Goal: Information Seeking & Learning: Learn about a topic

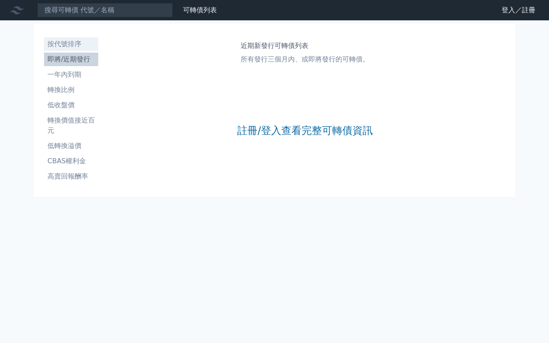
click at [79, 46] on li "按代號排序" at bounding box center [71, 44] width 54 height 10
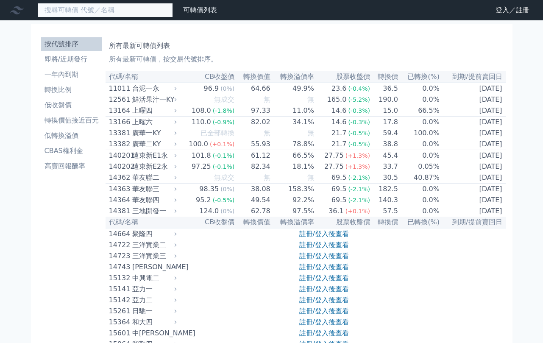
click at [156, 14] on input at bounding box center [105, 10] width 136 height 14
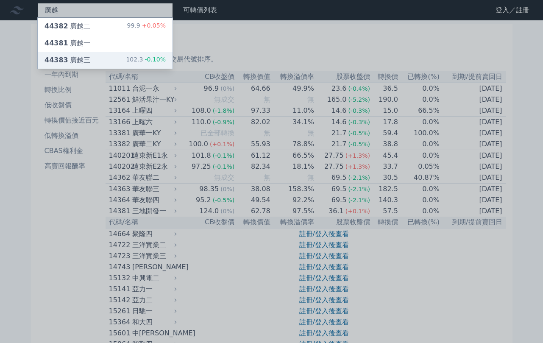
type input "廣越"
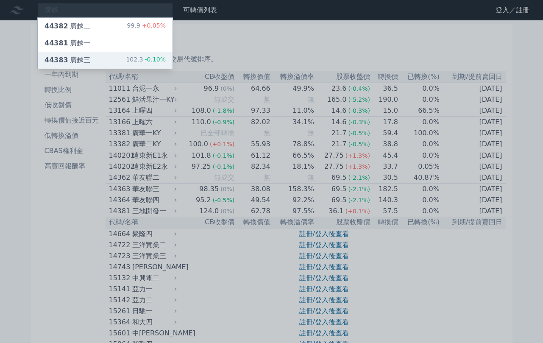
click at [125, 56] on div "44383 廣越三 102.3 -0.10%" at bounding box center [105, 60] width 135 height 17
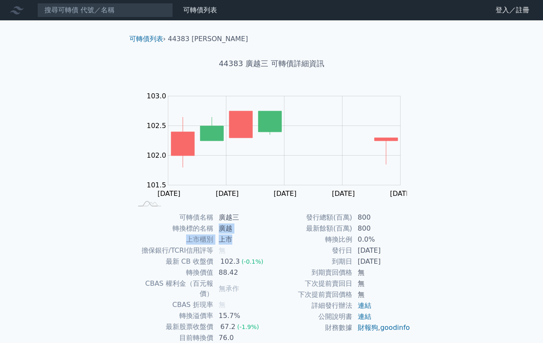
drag, startPoint x: 232, startPoint y: 236, endPoint x: 254, endPoint y: 248, distance: 25.4
click at [239, 242] on tbody "可轉債名稱 廣越三 轉換標的名稱 廣越 上市櫃別 上市 擔保銀行/TCRI信用評等 無 最新 CB 收盤價 102.3 (-0.1%) 轉換價值 88.42 …" at bounding box center [202, 288] width 139 height 153
click at [287, 253] on td "發行日" at bounding box center [312, 250] width 81 height 11
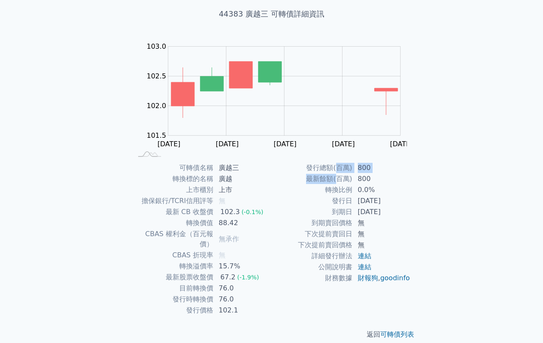
drag, startPoint x: 337, startPoint y: 171, endPoint x: 343, endPoint y: 188, distance: 18.0
click at [342, 187] on tbody "發行總額(百萬) 800 最新餘額(百萬) 800 轉換比例 0.0% 發行日 2025-09-30 到期日 2028-09-30 到期賣回價格 無 下次提前…" at bounding box center [341, 222] width 139 height 121
click at [343, 188] on td "轉換比例" at bounding box center [312, 189] width 81 height 11
drag, startPoint x: 345, startPoint y: 204, endPoint x: 333, endPoint y: 183, distance: 24.1
click at [336, 186] on tbody "發行總額(百萬) 800 最新餘額(百萬) 800 轉換比例 0.0% 發行日 2025-09-30 到期日 2028-09-30 到期賣回價格 無 下次提前…" at bounding box center [341, 222] width 139 height 121
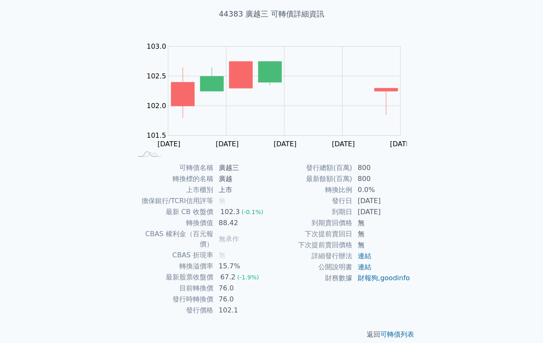
click at [333, 183] on td "最新餘額(百萬)" at bounding box center [312, 178] width 81 height 11
drag, startPoint x: 227, startPoint y: 174, endPoint x: 238, endPoint y: 207, distance: 35.2
click at [238, 207] on tbody "可轉債名稱 廣越三 轉換標的名稱 廣越 上市櫃別 上市 擔保銀行/TCRI信用評等 無 最新 CB 收盤價 102.3 (-0.1%) 轉換價值 88.42 …" at bounding box center [202, 238] width 139 height 153
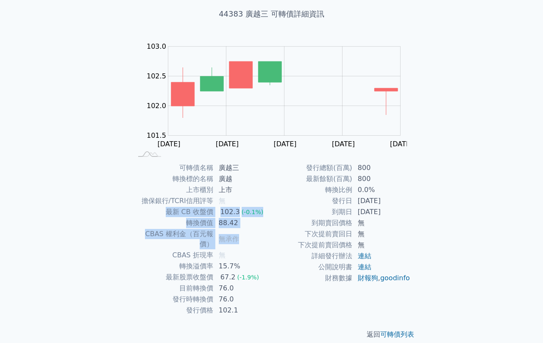
drag, startPoint x: 255, startPoint y: 236, endPoint x: 227, endPoint y: 188, distance: 56.2
click at [227, 188] on tbody "可轉債名稱 廣越三 轉換標的名稱 廣越 上市櫃別 上市 擔保銀行/TCRI信用評等 無 最新 CB 收盤價 102.3 (-0.1%) 轉換價值 88.42 …" at bounding box center [202, 238] width 139 height 153
click at [227, 185] on td "上市" at bounding box center [243, 189] width 58 height 11
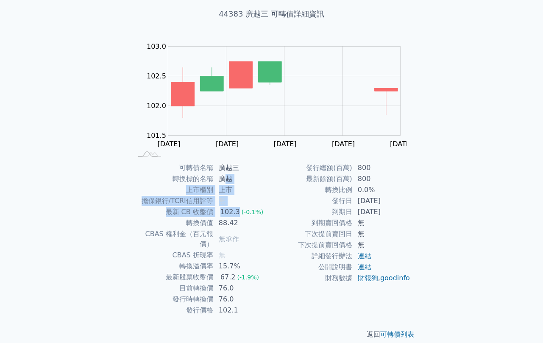
drag, startPoint x: 237, startPoint y: 206, endPoint x: 238, endPoint y: 225, distance: 18.7
click at [239, 224] on tbody "可轉債名稱 廣越三 轉換標的名稱 廣越 上市櫃別 上市 擔保銀行/TCRI信用評等 無 最新 CB 收盤價 102.3 (-0.1%) 轉換價值 88.42 …" at bounding box center [202, 238] width 139 height 153
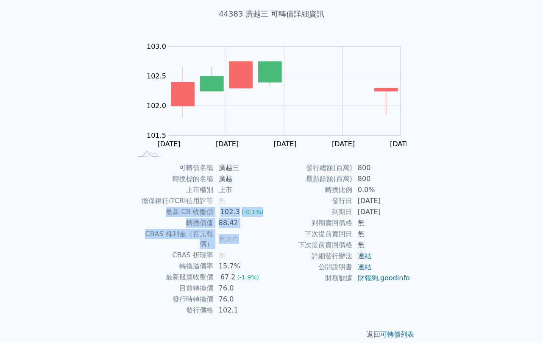
drag, startPoint x: 239, startPoint y: 238, endPoint x: 225, endPoint y: 184, distance: 55.9
click at [225, 184] on tbody "可轉債名稱 廣越三 轉換標的名稱 廣越 上市櫃別 上市 擔保銀行/TCRI信用評等 無 最新 CB 收盤價 102.3 (-0.1%) 轉換價值 88.42 …" at bounding box center [202, 238] width 139 height 153
click at [225, 183] on td "廣越" at bounding box center [243, 178] width 58 height 11
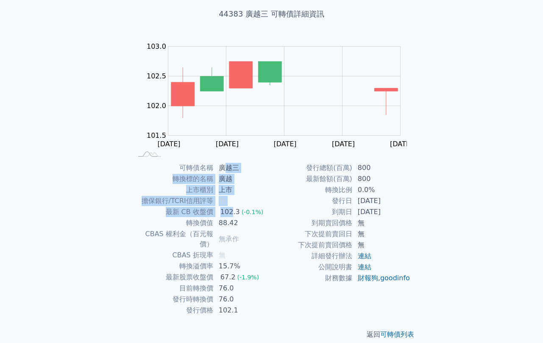
drag, startPoint x: 225, startPoint y: 173, endPoint x: 230, endPoint y: 222, distance: 49.5
click at [230, 222] on tbody "可轉債名稱 廣越三 轉換標的名稱 廣越 上市櫃別 上市 擔保銀行/TCRI信用評等 無 最新 CB 收盤價 102.3 (-0.1%) 轉換價值 88.42 …" at bounding box center [202, 238] width 139 height 153
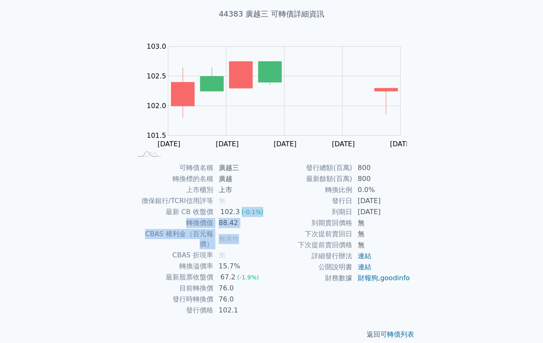
drag, startPoint x: 238, startPoint y: 236, endPoint x: 231, endPoint y: 196, distance: 40.8
click at [231, 196] on tbody "可轉債名稱 廣越三 轉換標的名稱 廣越 上市櫃別 上市 擔保銀行/TCRI信用評等 無 最新 CB 收盤價 102.3 (-0.1%) 轉換價值 88.42 …" at bounding box center [202, 238] width 139 height 153
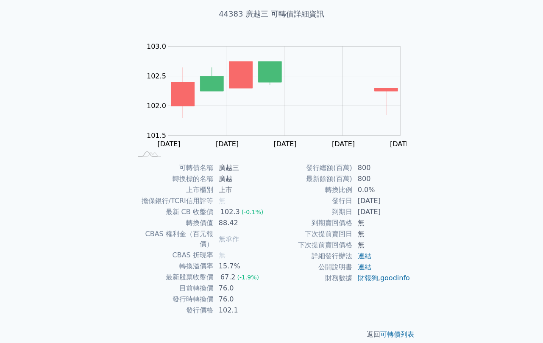
click at [230, 194] on td "上市" at bounding box center [243, 189] width 58 height 11
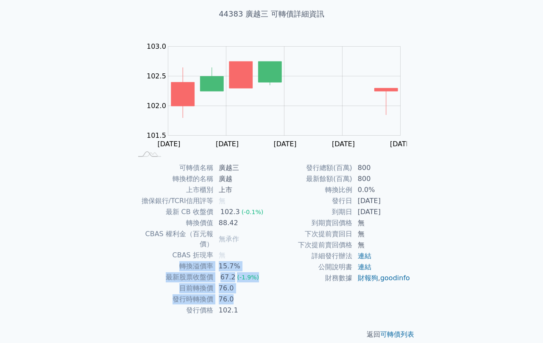
drag, startPoint x: 232, startPoint y: 283, endPoint x: 225, endPoint y: 245, distance: 38.7
click at [225, 247] on tbody "可轉債名稱 廣越三 轉換標的名稱 廣越 上市櫃別 上市 擔保銀行/TCRI信用評等 無 最新 CB 收盤價 102.3 (-0.1%) 轉換價值 88.42 …" at bounding box center [202, 238] width 139 height 153
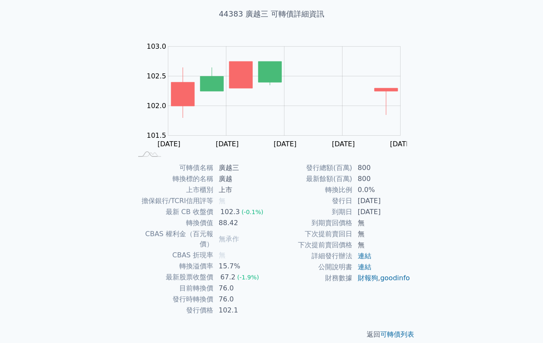
click at [214, 225] on td "88.42" at bounding box center [243, 222] width 58 height 11
drag, startPoint x: 211, startPoint y: 281, endPoint x: 192, endPoint y: 280, distance: 19.9
click at [192, 283] on td "目前轉換價" at bounding box center [173, 288] width 81 height 11
click at [165, 294] on td "發行時轉換價" at bounding box center [173, 299] width 81 height 11
drag, startPoint x: 215, startPoint y: 278, endPoint x: 255, endPoint y: 280, distance: 39.4
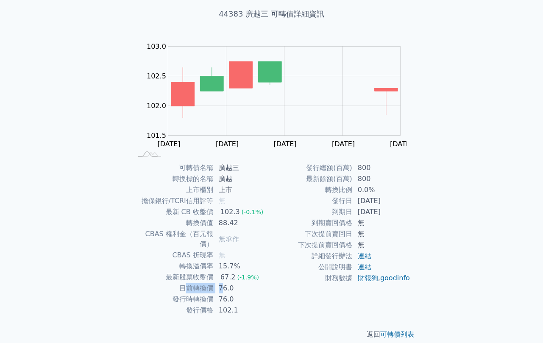
click at [252, 283] on tr "目前轉換價 76.0" at bounding box center [202, 288] width 139 height 11
click at [255, 283] on td "76.0" at bounding box center [243, 288] width 58 height 11
drag, startPoint x: 266, startPoint y: 269, endPoint x: 252, endPoint y: 240, distance: 32.0
click at [252, 243] on tbody "可轉債名稱 廣越三 轉換標的名稱 廣越 上市櫃別 上市 擔保銀行/TCRI信用評等 無 最新 CB 收盤價 102.3 (-0.1%) 轉換價值 88.42 …" at bounding box center [202, 238] width 139 height 153
click at [252, 250] on td "無" at bounding box center [243, 255] width 58 height 11
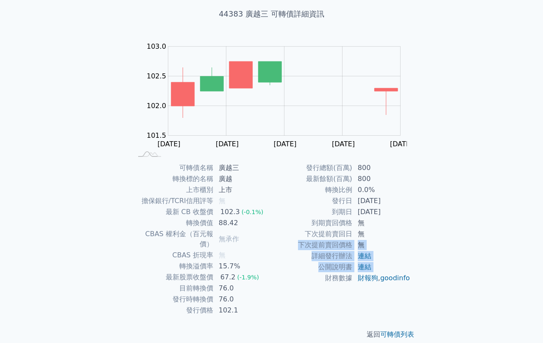
drag, startPoint x: 280, startPoint y: 280, endPoint x: 280, endPoint y: 230, distance: 50.8
click at [280, 233] on tbody "發行總額(百萬) 800 最新餘額(百萬) 800 轉換比例 0.0% 發行日 2025-09-30 到期日 2028-09-30 到期賣回價格 無 下次提前…" at bounding box center [341, 222] width 139 height 121
click at [279, 229] on tbody "發行總額(百萬) 800 最新餘額(百萬) 800 轉換比例 0.0% 發行日 2025-09-30 到期日 2028-09-30 到期賣回價格 無 下次提前…" at bounding box center [341, 222] width 139 height 121
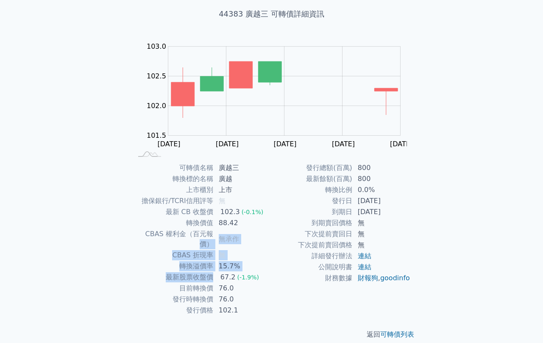
drag, startPoint x: 201, startPoint y: 239, endPoint x: 212, endPoint y: 267, distance: 29.7
click at [212, 265] on tbody "可轉債名稱 廣越三 轉換標的名稱 廣越 上市櫃別 上市 擔保銀行/TCRI信用評等 無 最新 CB 收盤價 102.3 (-0.1%) 轉換價值 88.42 …" at bounding box center [202, 238] width 139 height 153
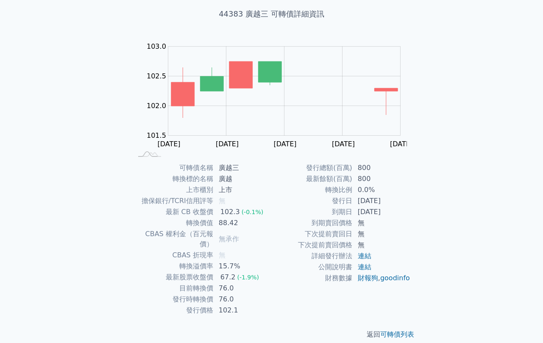
drag, startPoint x: 247, startPoint y: 289, endPoint x: 305, endPoint y: 272, distance: 60.9
click at [251, 294] on td "76.0" at bounding box center [243, 299] width 58 height 11
click at [362, 255] on link "連結" at bounding box center [365, 256] width 14 height 8
